Goal: Browse casually

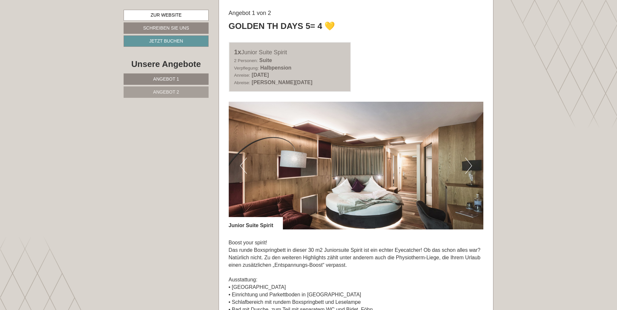
scroll to position [390, 0]
click at [470, 162] on button "Next" at bounding box center [468, 165] width 7 height 16
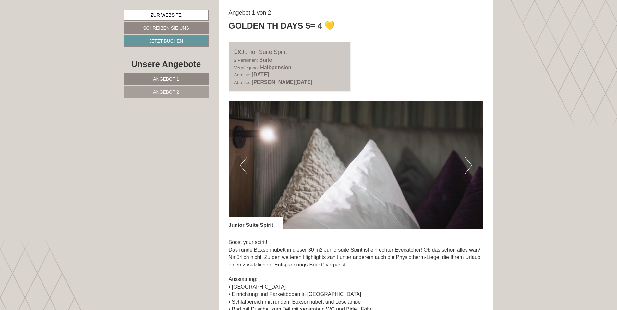
click at [470, 162] on button "Next" at bounding box center [468, 165] width 7 height 16
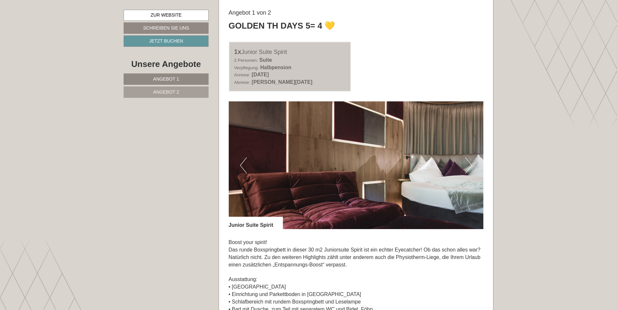
click at [470, 162] on button "Next" at bounding box center [468, 165] width 7 height 16
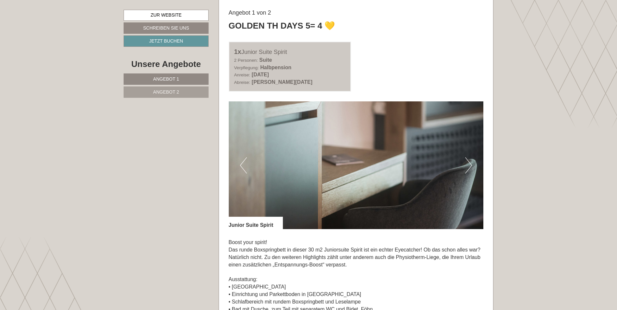
click at [470, 162] on button "Next" at bounding box center [468, 165] width 7 height 16
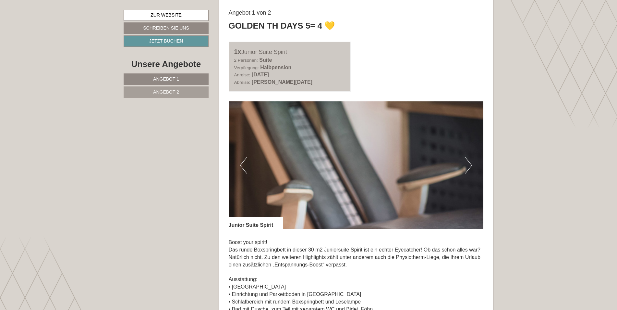
click at [470, 162] on button "Next" at bounding box center [468, 165] width 7 height 16
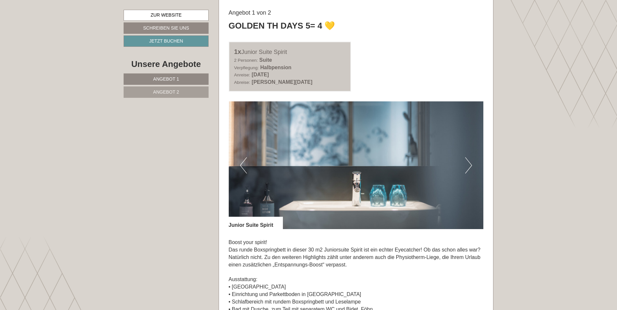
click at [470, 162] on button "Next" at bounding box center [468, 165] width 7 height 16
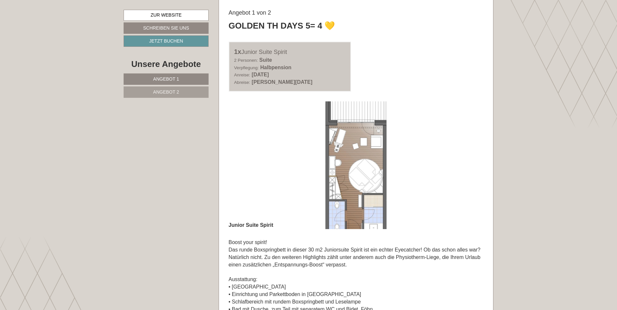
click at [470, 162] on button "Next" at bounding box center [468, 165] width 7 height 16
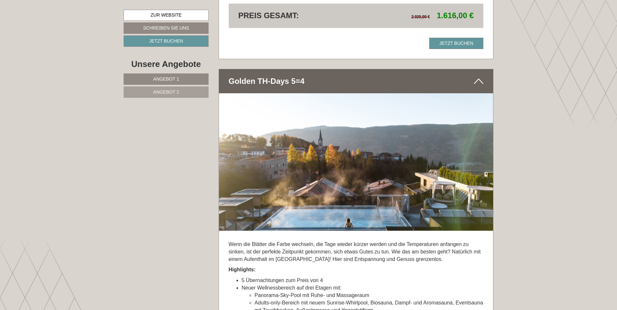
scroll to position [1266, 0]
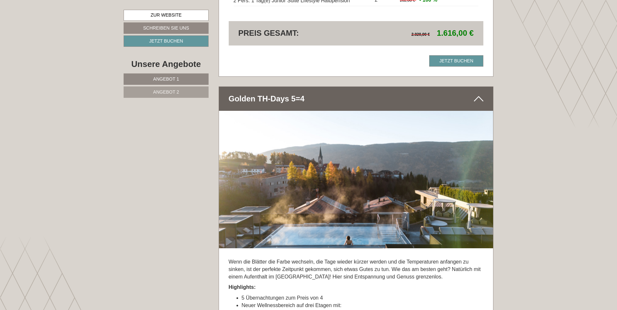
click at [480, 95] on icon at bounding box center [478, 98] width 9 height 11
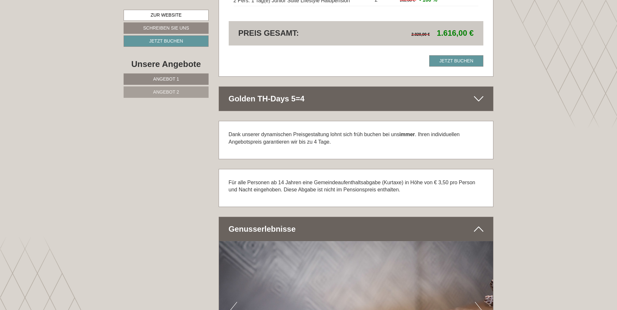
click at [480, 95] on icon at bounding box center [478, 98] width 9 height 11
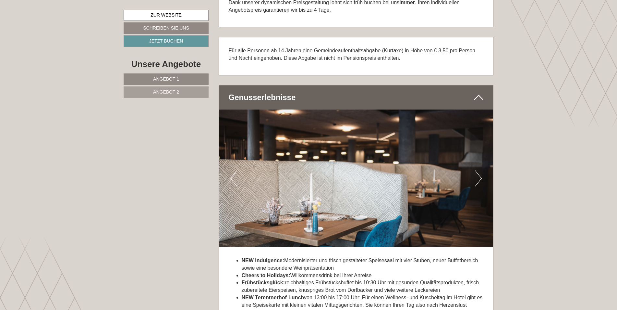
scroll to position [1655, 0]
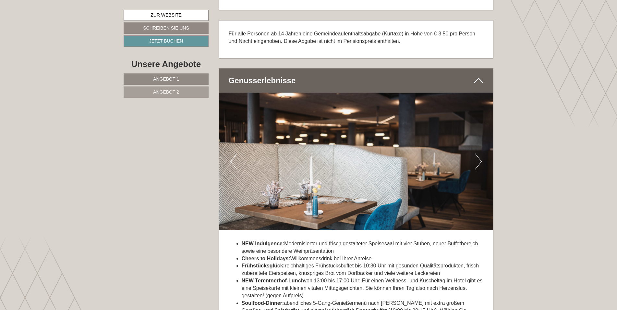
click at [477, 158] on button "Next" at bounding box center [478, 161] width 7 height 16
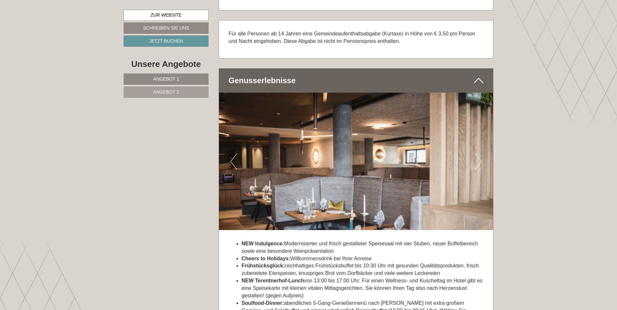
click at [477, 158] on button "Next" at bounding box center [478, 161] width 7 height 16
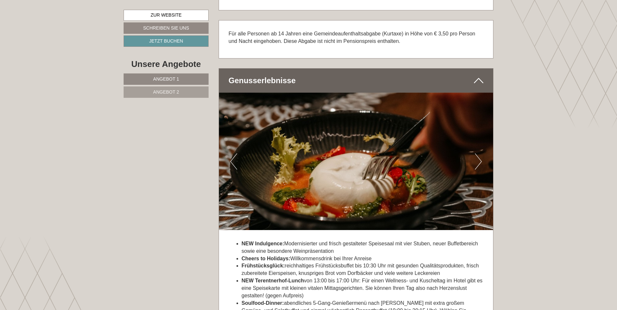
click at [477, 158] on button "Next" at bounding box center [478, 161] width 7 height 16
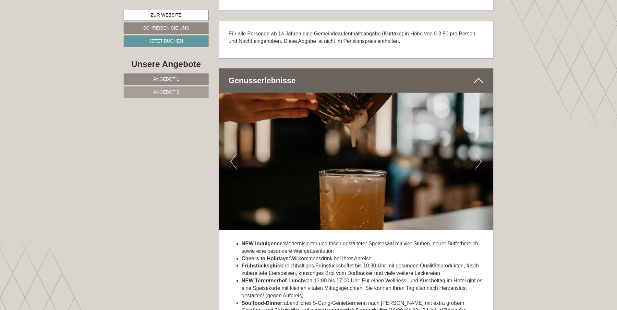
click at [477, 158] on button "Next" at bounding box center [478, 161] width 7 height 16
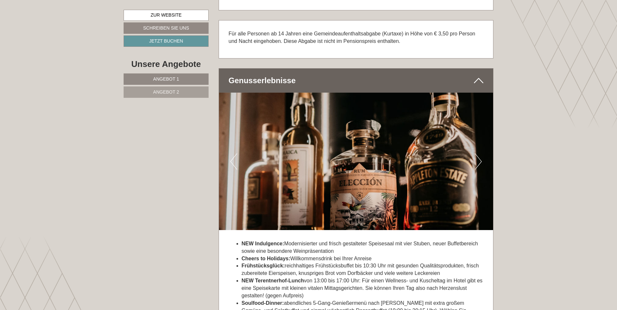
click at [477, 158] on button "Next" at bounding box center [478, 161] width 7 height 16
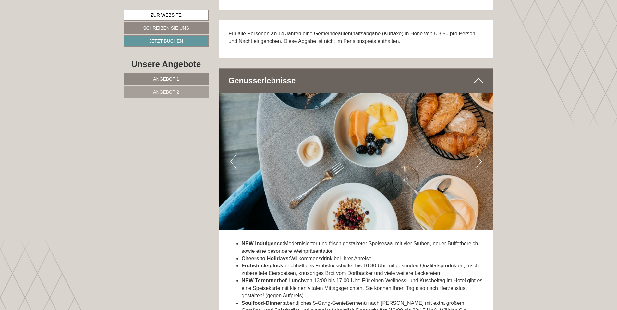
click at [477, 158] on button "Next" at bounding box center [478, 161] width 7 height 16
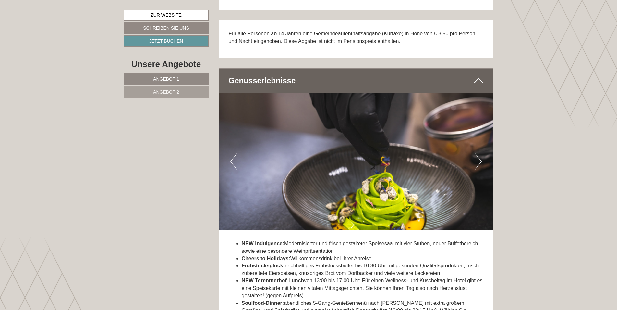
click at [477, 158] on button "Next" at bounding box center [478, 161] width 7 height 16
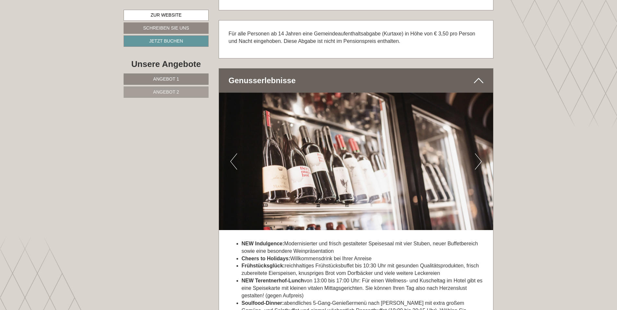
click at [477, 158] on button "Next" at bounding box center [478, 161] width 7 height 16
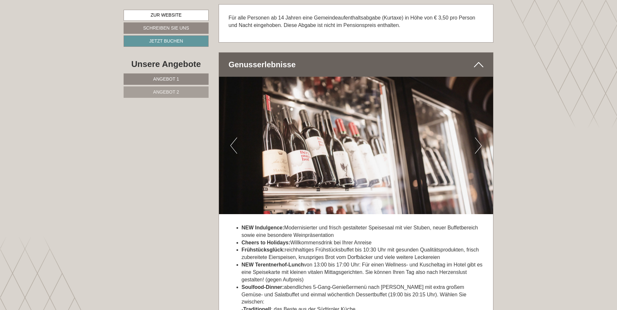
scroll to position [1558, 0]
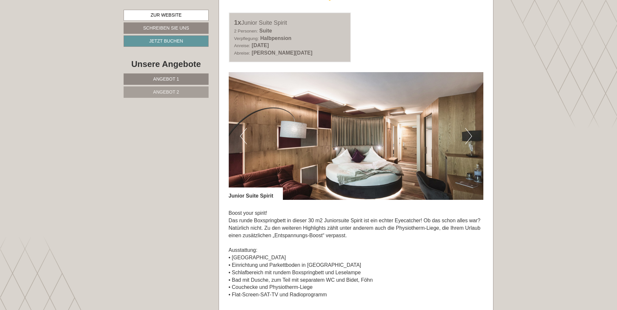
scroll to position [422, 0]
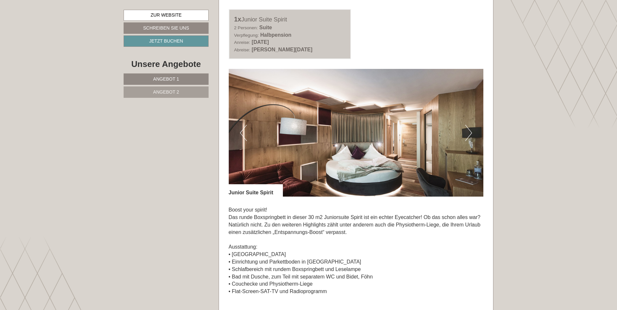
click at [465, 130] on img at bounding box center [356, 133] width 255 height 128
click at [472, 130] on img at bounding box center [356, 133] width 255 height 128
click at [471, 130] on button "Next" at bounding box center [468, 133] width 7 height 16
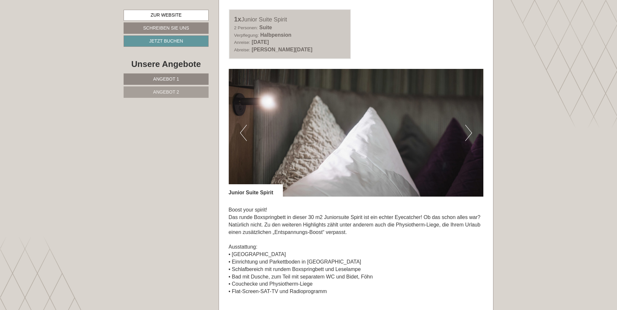
click at [471, 130] on button "Next" at bounding box center [468, 133] width 7 height 16
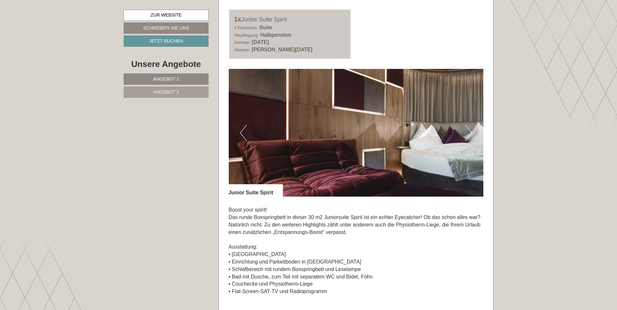
click at [471, 130] on button "Next" at bounding box center [468, 133] width 7 height 16
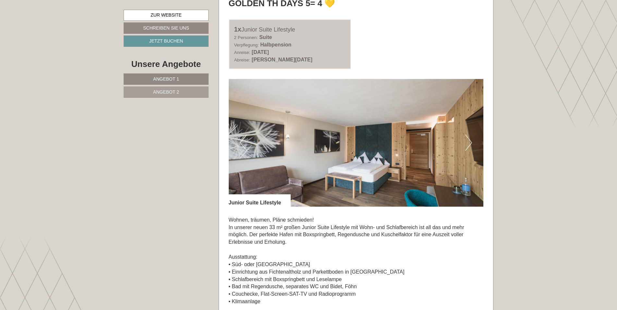
scroll to position [909, 0]
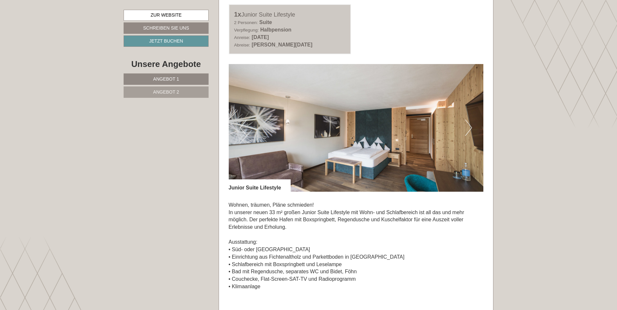
click at [471, 131] on button "Next" at bounding box center [468, 127] width 7 height 16
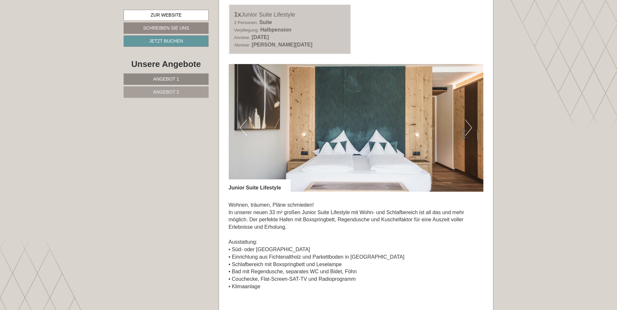
click at [471, 131] on button "Next" at bounding box center [468, 127] width 7 height 16
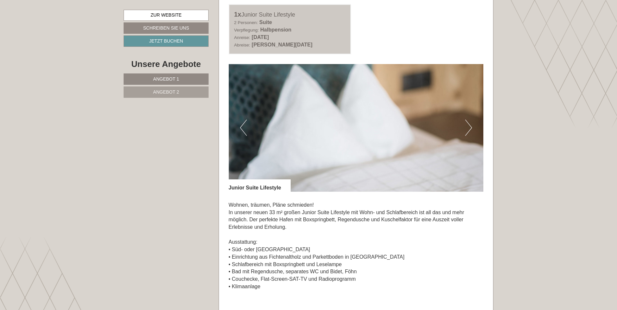
click at [471, 131] on button "Next" at bounding box center [468, 127] width 7 height 16
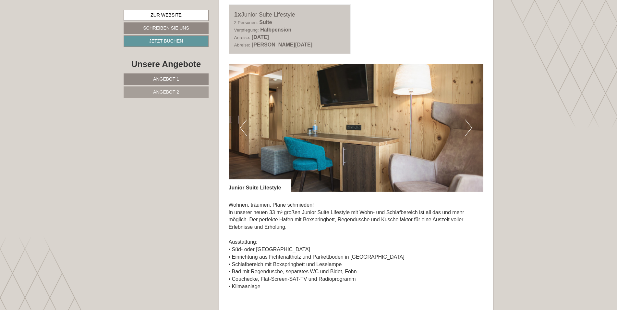
click at [471, 131] on button "Next" at bounding box center [468, 127] width 7 height 16
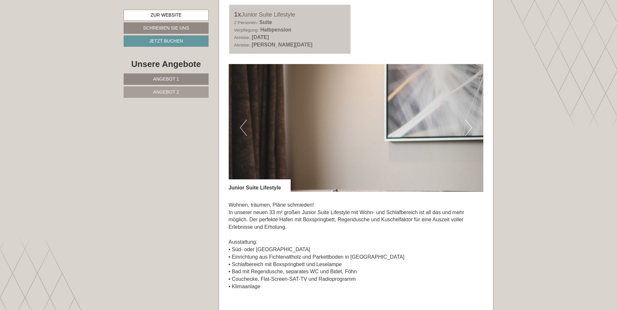
click at [471, 131] on button "Next" at bounding box center [468, 127] width 7 height 16
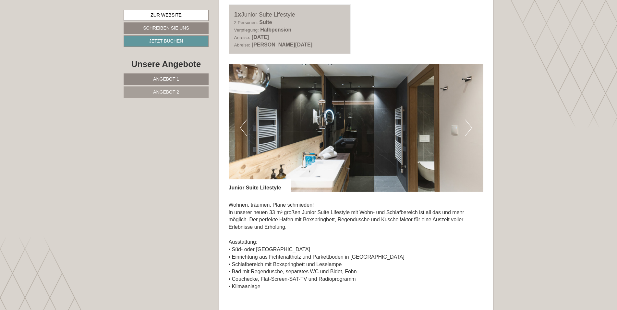
click at [471, 131] on button "Next" at bounding box center [468, 127] width 7 height 16
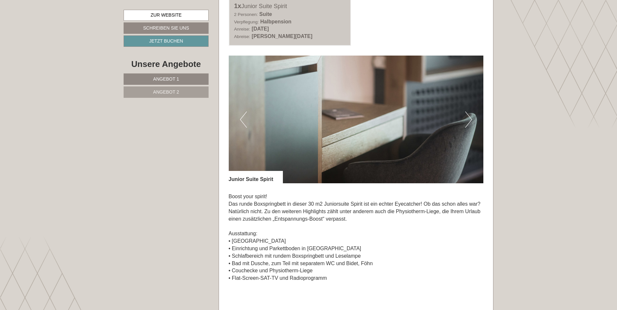
scroll to position [422, 0]
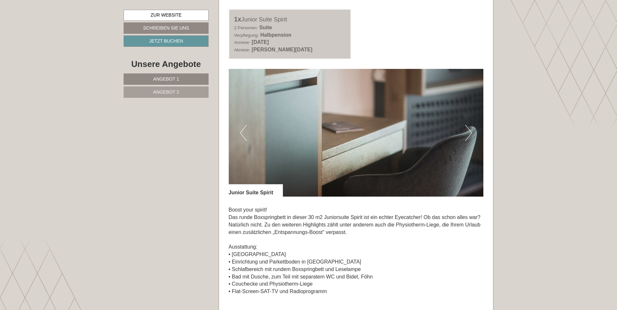
click at [470, 128] on button "Next" at bounding box center [468, 133] width 7 height 16
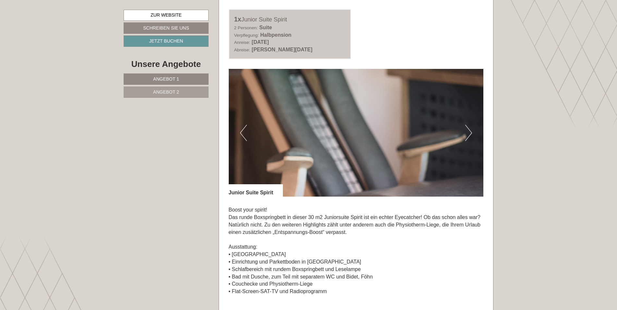
click at [470, 128] on button "Next" at bounding box center [468, 133] width 7 height 16
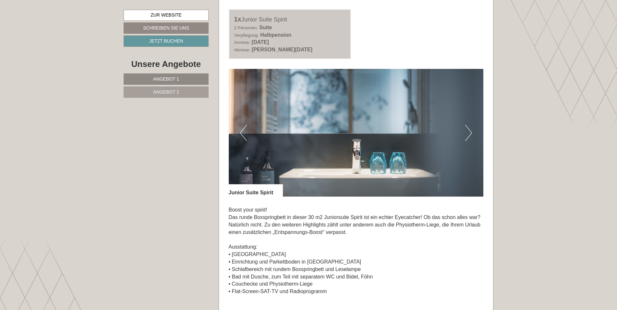
click at [470, 128] on button "Next" at bounding box center [468, 133] width 7 height 16
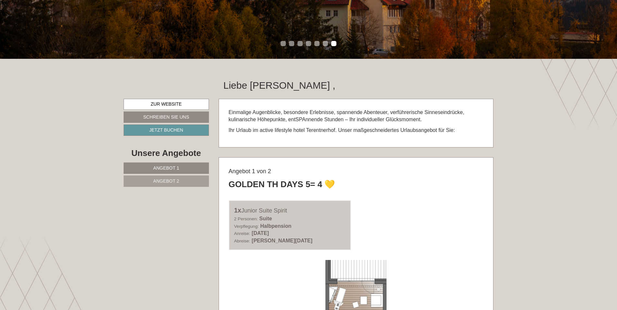
scroll to position [227, 0]
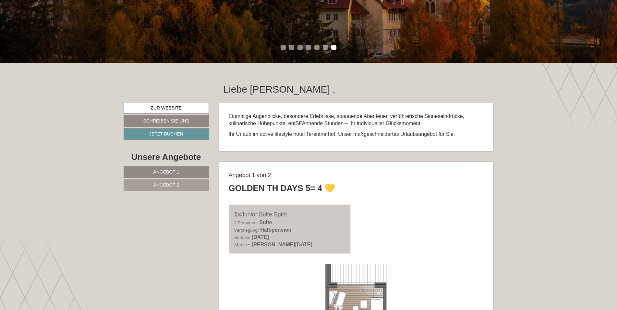
click at [284, 47] on li "1" at bounding box center [283, 47] width 5 height 5
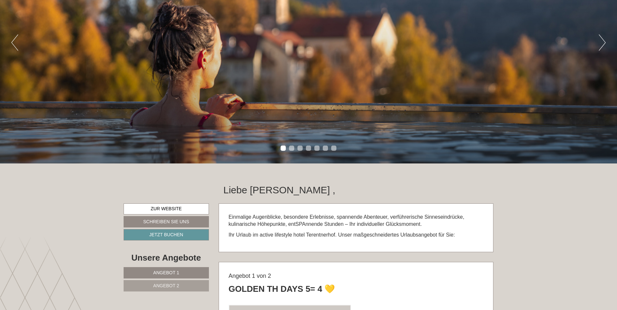
scroll to position [97, 0]
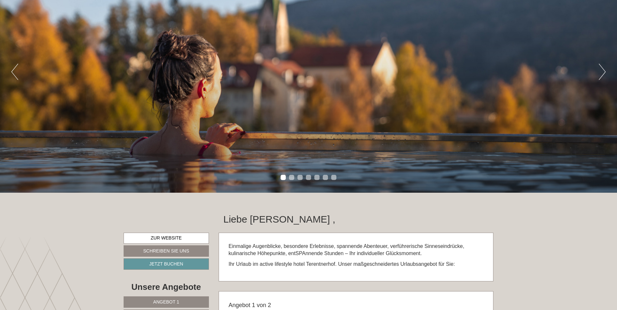
click at [603, 71] on button "Next" at bounding box center [602, 72] width 7 height 16
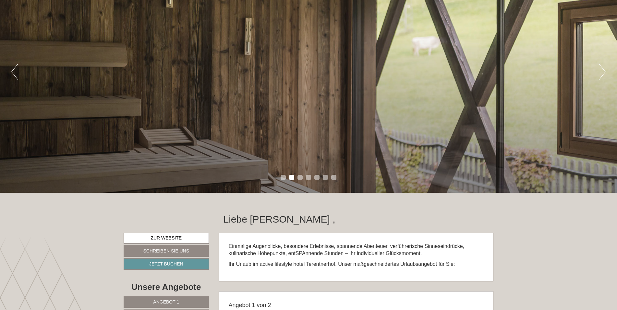
click at [603, 71] on button "Next" at bounding box center [602, 72] width 7 height 16
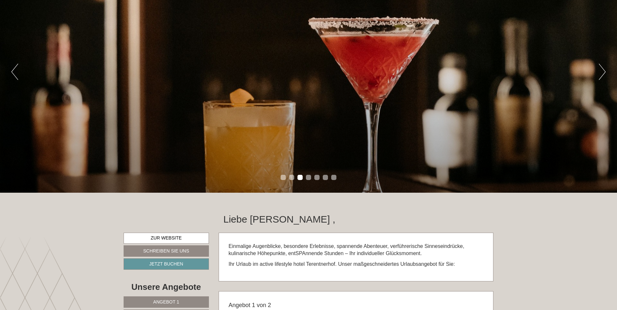
click at [603, 71] on button "Next" at bounding box center [602, 72] width 7 height 16
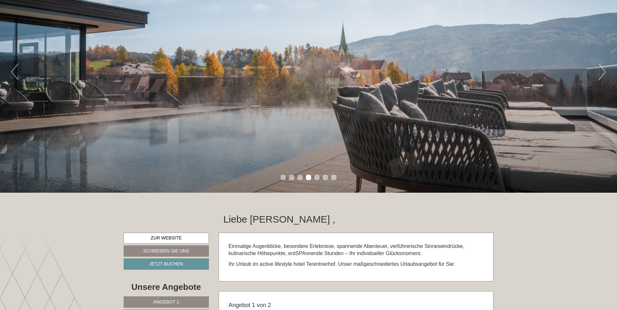
click at [603, 71] on button "Next" at bounding box center [602, 72] width 7 height 16
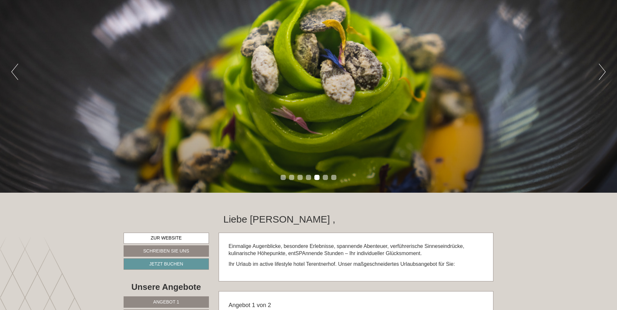
click at [603, 71] on button "Next" at bounding box center [602, 72] width 7 height 16
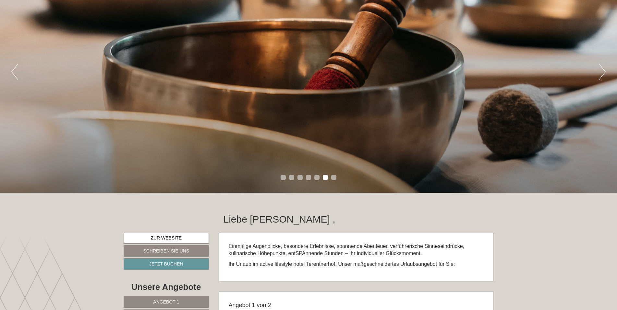
click at [603, 71] on button "Next" at bounding box center [602, 72] width 7 height 16
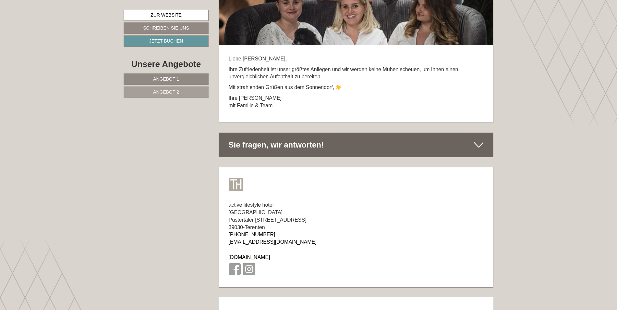
scroll to position [3795, 0]
